Goal: Complete application form: Complete application form

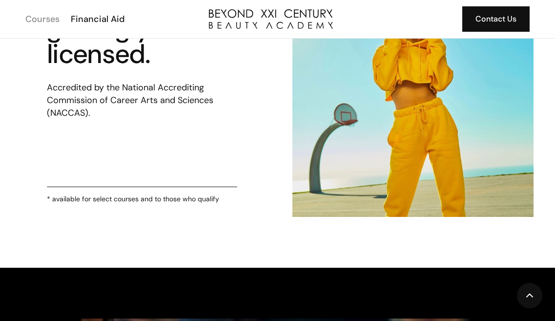
scroll to position [660, 0]
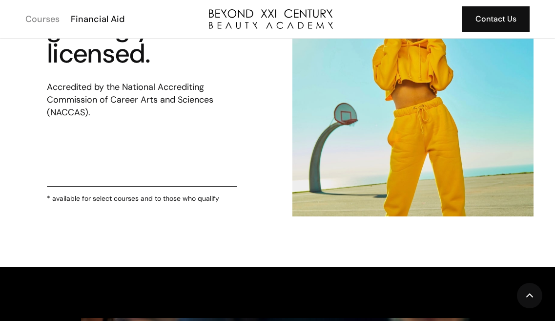
click at [50, 21] on div "Courses" at bounding box center [42, 19] width 34 height 13
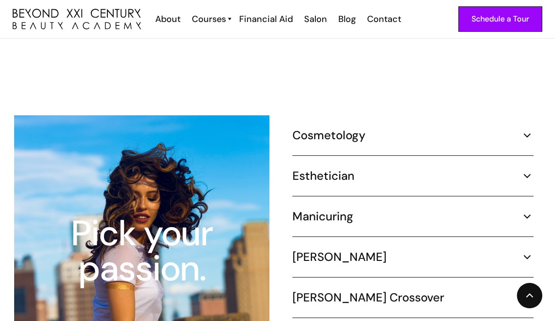
scroll to position [880, 0]
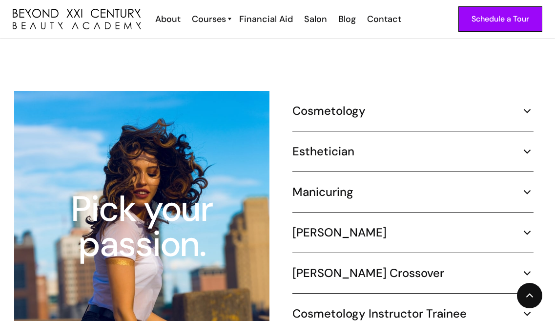
click at [332, 155] on h5 "Esthetician" at bounding box center [323, 151] width 62 height 15
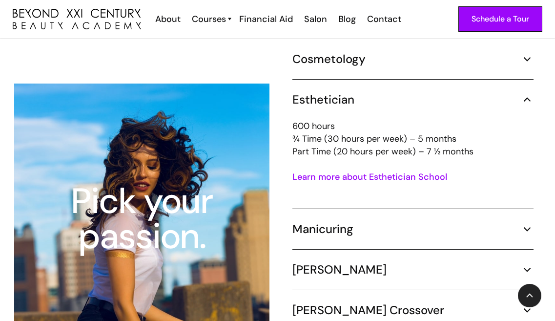
scroll to position [919, 0]
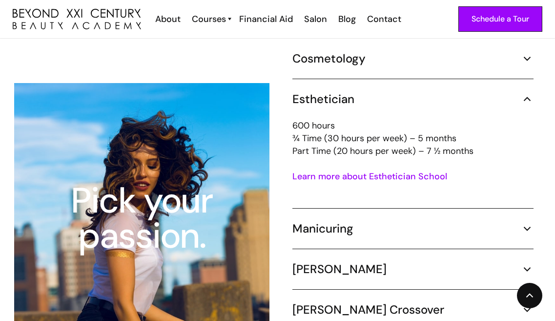
click at [326, 173] on link "Learn more about Esthetician School" at bounding box center [369, 176] width 155 height 12
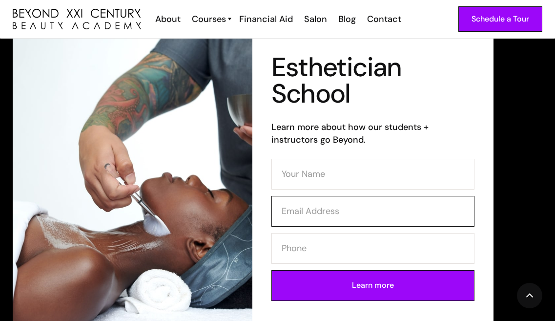
scroll to position [65, 0]
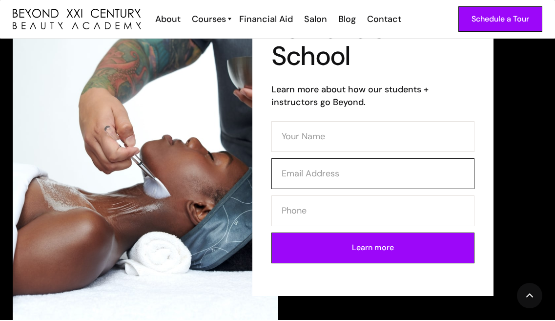
click at [319, 168] on input "Contact Form (Esthi)" at bounding box center [372, 173] width 203 height 31
click at [295, 175] on input "Contact Form (Esthi)" at bounding box center [372, 173] width 203 height 31
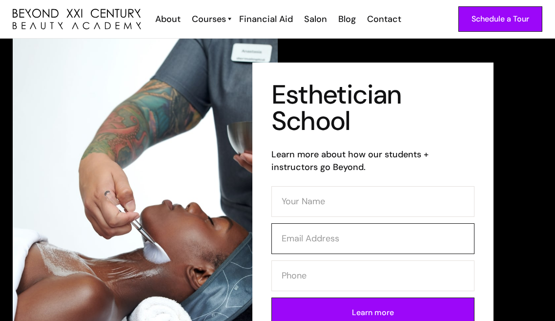
scroll to position [0, 0]
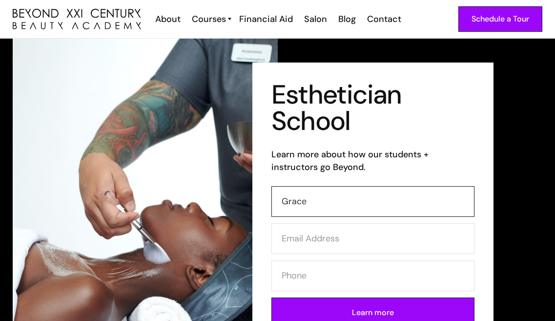
type input "Grace"
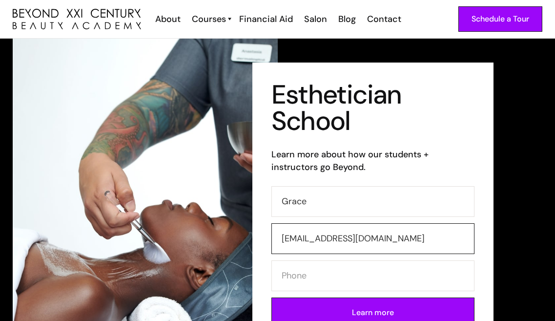
type input "[EMAIL_ADDRESS][DOMAIN_NAME]"
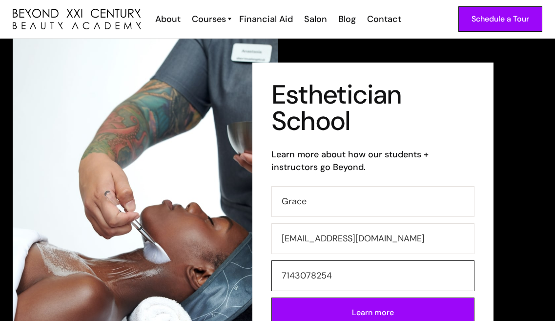
type input "7143078254"
click at [373, 312] on input "Learn more" at bounding box center [372, 312] width 203 height 31
type input "Please wait..."
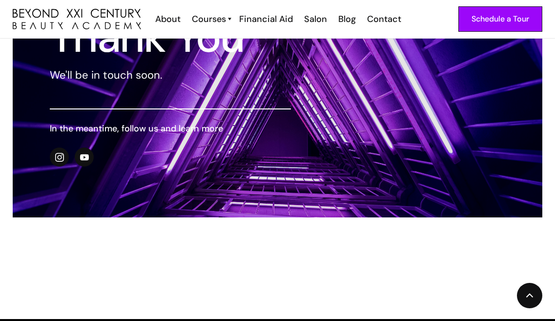
scroll to position [125, 0]
